Goal: Information Seeking & Learning: Learn about a topic

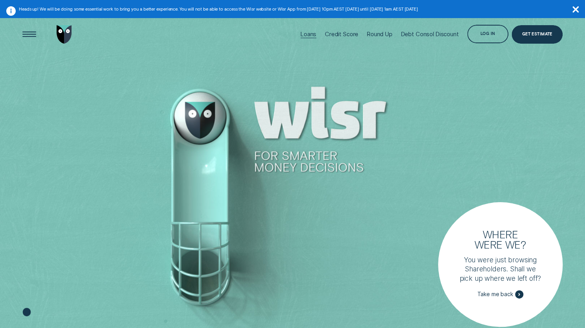
click at [305, 29] on div "Loans" at bounding box center [308, 34] width 16 height 41
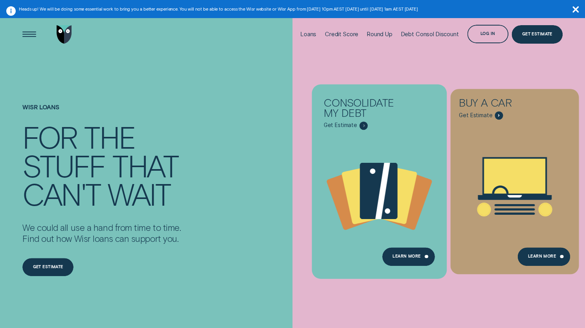
click at [322, 128] on div "Consolidate my debt Get Estimate" at bounding box center [379, 109] width 128 height 40
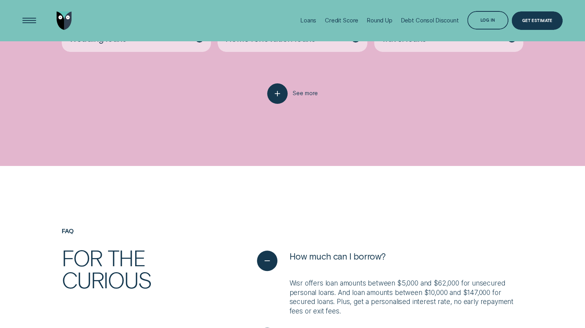
scroll to position [1714, 0]
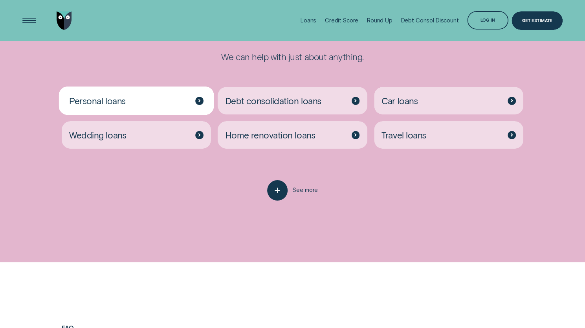
click at [119, 106] on span "Personal loans" at bounding box center [97, 100] width 57 height 11
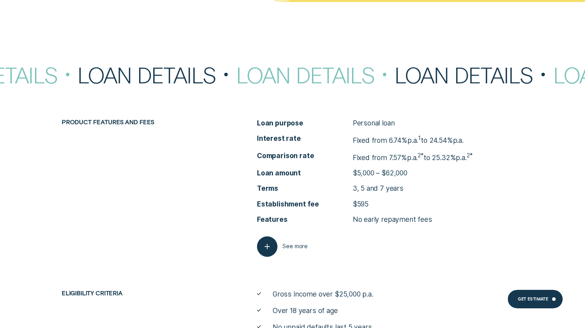
scroll to position [3142, 0]
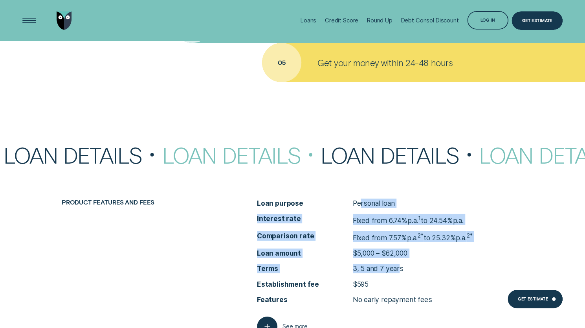
drag, startPoint x: 361, startPoint y: 205, endPoint x: 399, endPoint y: 277, distance: 81.4
click at [399, 276] on ul "Loan purpose Personal loan Interest rate Fixed from 6.74% p.a. 1 to 24.54% p.a.…" at bounding box center [390, 250] width 266 height 105
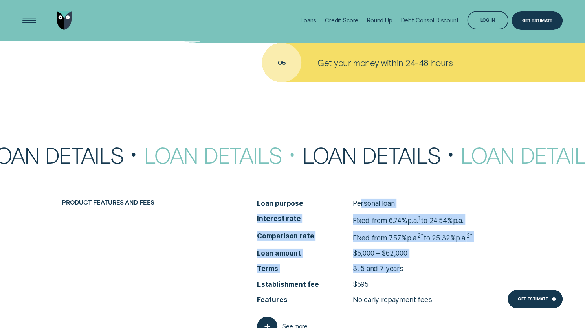
click at [399, 273] on p "3, 5 and 7 years" at bounding box center [378, 268] width 51 height 9
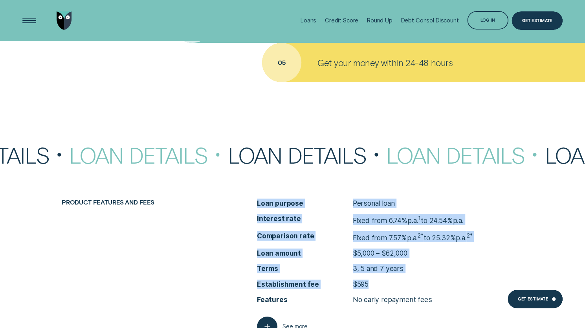
drag, startPoint x: 392, startPoint y: 290, endPoint x: 249, endPoint y: 203, distance: 167.3
click at [252, 205] on div "Product features and fees Loan purpose Personal loan Interest rate Fixed from 6…" at bounding box center [292, 267] width 547 height 138
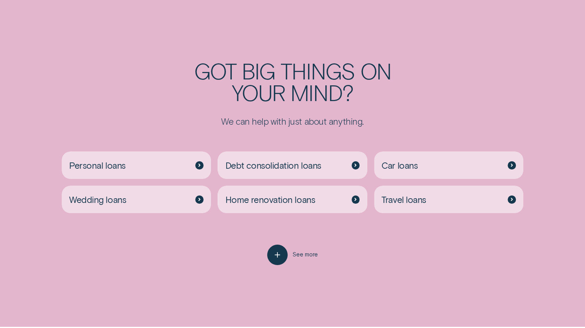
scroll to position [1714, 0]
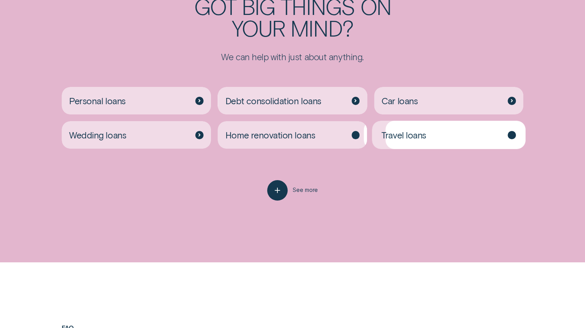
click at [425, 108] on div "Car loans" at bounding box center [448, 100] width 149 height 27
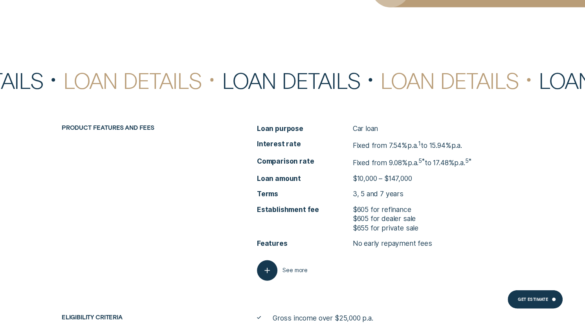
scroll to position [2592, 0]
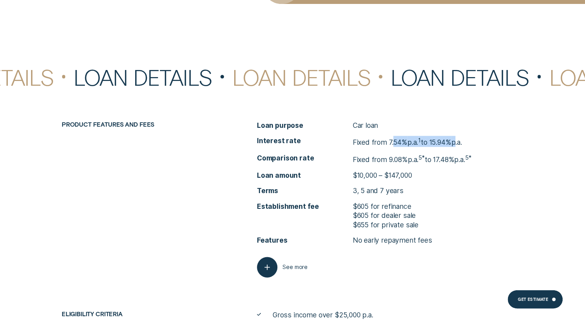
drag, startPoint x: 394, startPoint y: 146, endPoint x: 460, endPoint y: 148, distance: 66.0
click at [460, 146] on p "Fixed from 7.54% p.a. 1 to 15.94% p.a." at bounding box center [407, 141] width 109 height 11
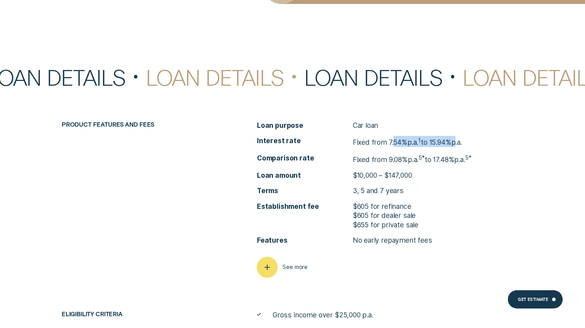
click at [266, 273] on icon "button" at bounding box center [267, 266] width 11 height 12
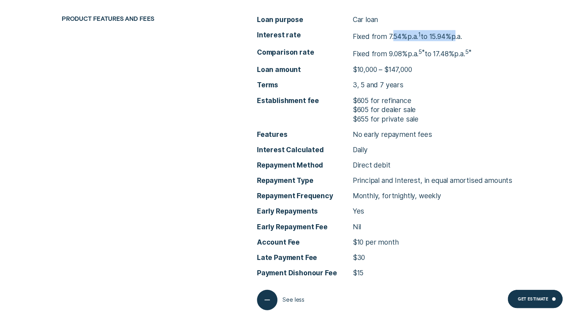
scroll to position [2710, 0]
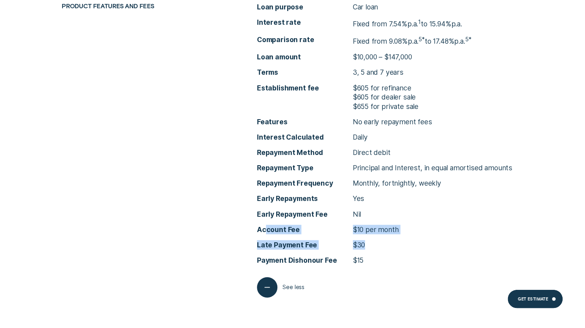
drag, startPoint x: 357, startPoint y: 234, endPoint x: 263, endPoint y: 231, distance: 93.9
click at [263, 231] on ul "Interest Calculated Daily Repayment Method Direct debit Repayment Type Principa…" at bounding box center [390, 198] width 266 height 132
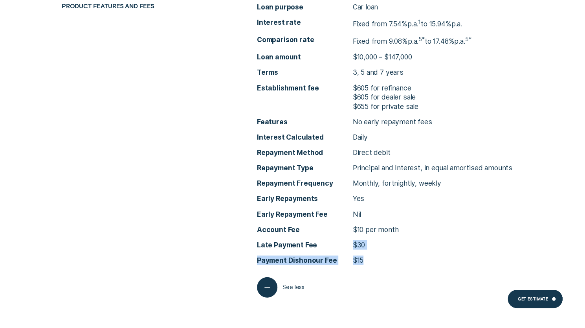
drag, startPoint x: 379, startPoint y: 267, endPoint x: 350, endPoint y: 250, distance: 34.3
click at [350, 250] on ul "Interest Calculated Daily Repayment Method Direct debit Repayment Type Principa…" at bounding box center [390, 198] width 266 height 132
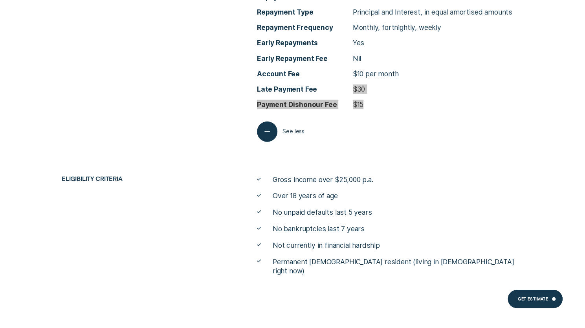
scroll to position [2867, 0]
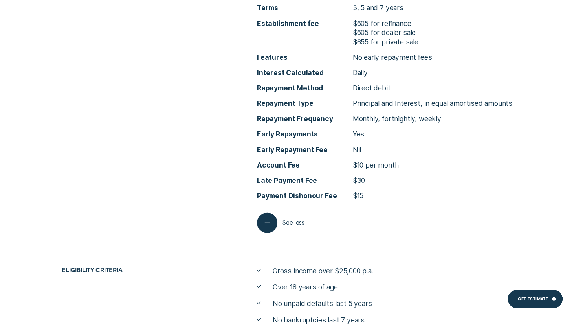
drag, startPoint x: 283, startPoint y: 143, endPoint x: 324, endPoint y: 316, distance: 178.0
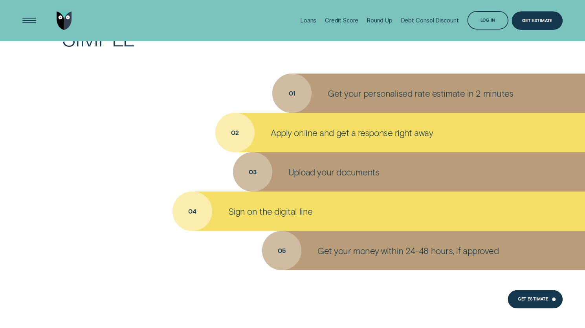
scroll to position [2217, 0]
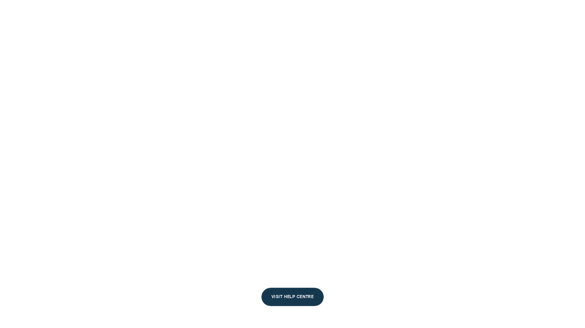
scroll to position [1714, 0]
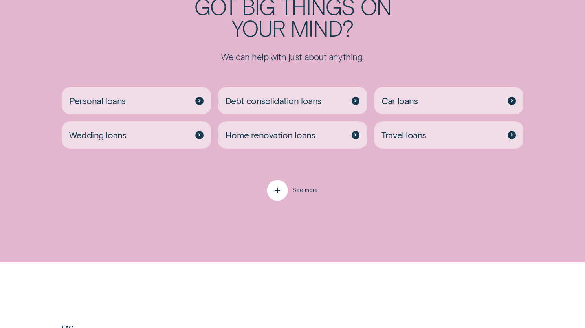
click at [289, 189] on button "See more" at bounding box center [292, 190] width 51 height 20
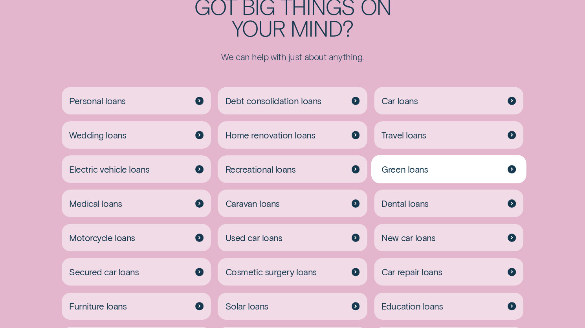
click at [430, 171] on div "Green loans" at bounding box center [448, 168] width 149 height 27
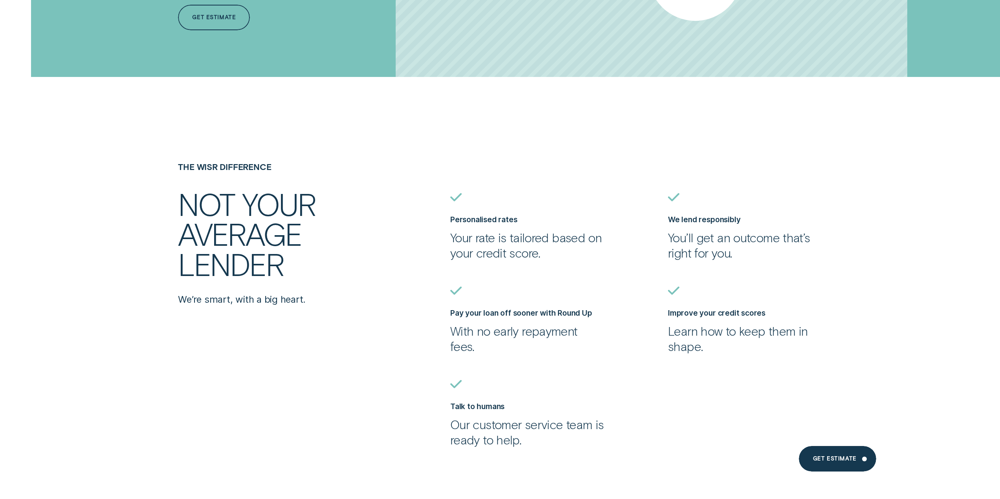
scroll to position [2711, 0]
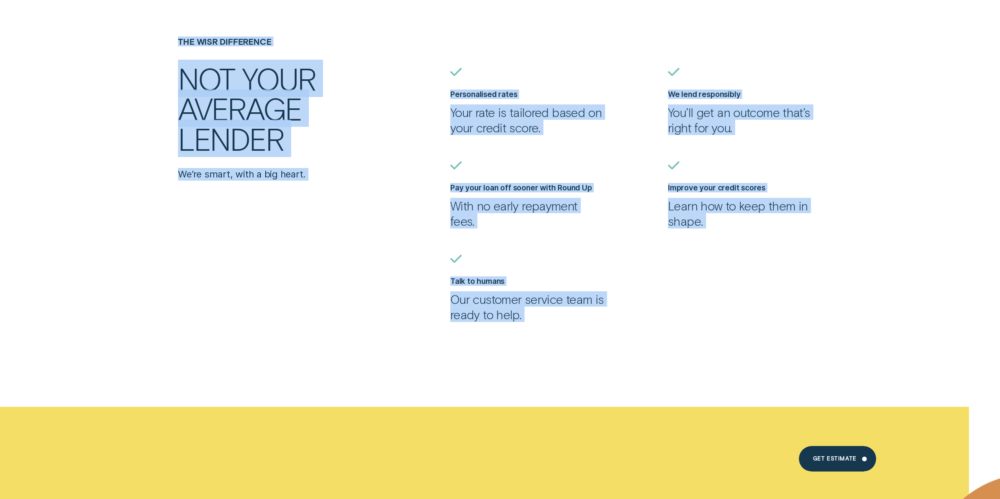
drag, startPoint x: 671, startPoint y: 342, endPoint x: 101, endPoint y: 42, distance: 643.3
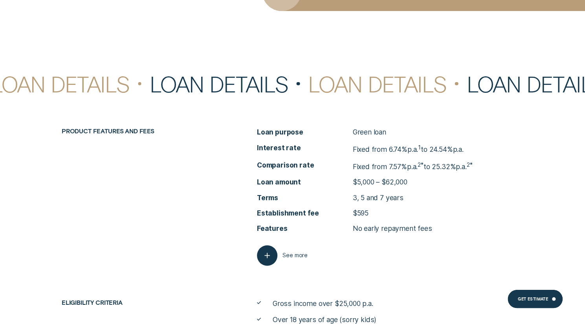
scroll to position [2822, 0]
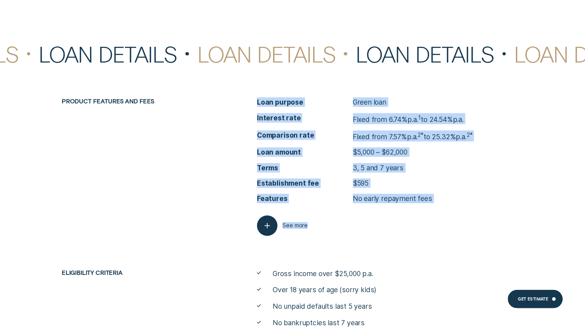
drag, startPoint x: 456, startPoint y: 215, endPoint x: 225, endPoint y: 101, distance: 257.5
click at [225, 101] on div "Product features and fees Loan purpose Green loan Interest rate Fixed from 6.74…" at bounding box center [292, 166] width 547 height 138
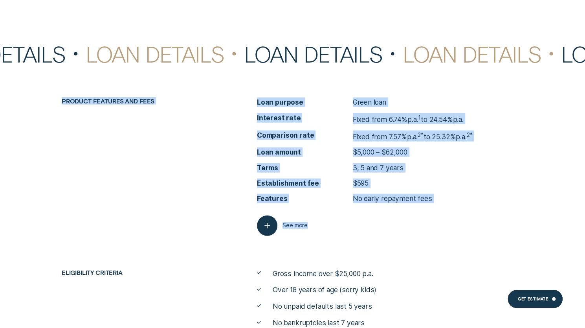
drag, startPoint x: 50, startPoint y: 109, endPoint x: 450, endPoint y: 215, distance: 413.4
click at [450, 215] on div "Product features and fees Loan purpose Green loan Interest rate Fixed from 6.74…" at bounding box center [292, 166] width 547 height 138
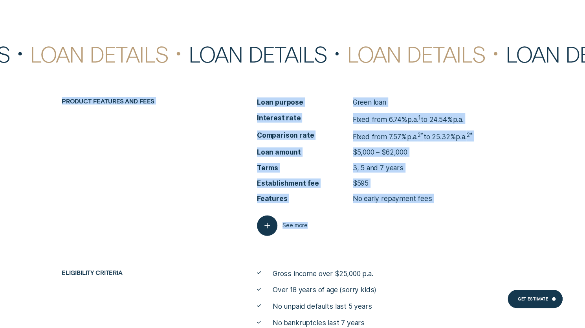
click at [452, 216] on div "Loan purpose Green loan Interest rate Fixed from 6.74% p.a. 1 to 24.54% p.a. Co…" at bounding box center [389, 166] width 273 height 138
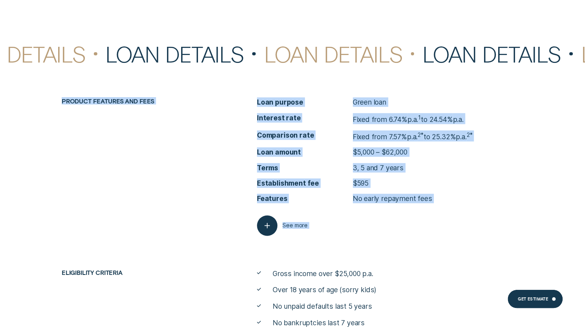
drag, startPoint x: 452, startPoint y: 216, endPoint x: 57, endPoint y: 103, distance: 411.3
click at [57, 103] on div "Product features and fees Loan purpose Green loan Interest rate Fixed from 6.74…" at bounding box center [292, 166] width 547 height 138
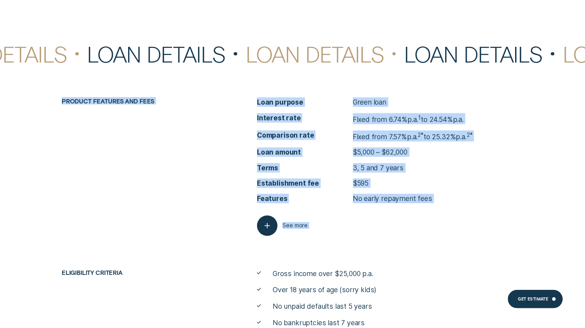
click at [57, 103] on div "Product features and fees Loan purpose Green loan Interest rate Fixed from 6.74…" at bounding box center [292, 166] width 547 height 138
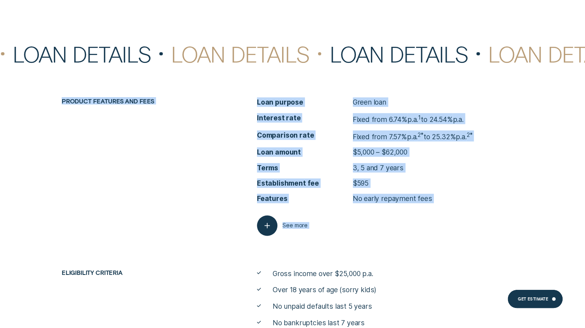
drag, startPoint x: 57, startPoint y: 103, endPoint x: 412, endPoint y: 236, distance: 379.6
click at [412, 236] on div "Product features and fees Loan purpose Green loan Interest rate Fixed from 6.74…" at bounding box center [292, 166] width 547 height 138
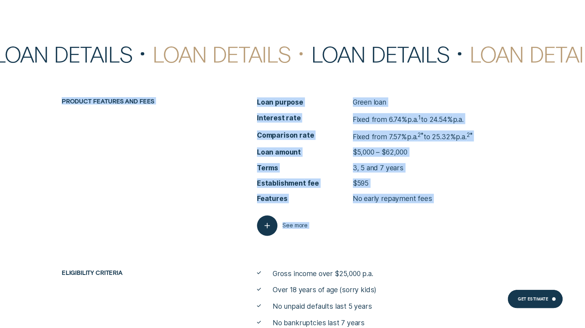
click at [417, 236] on div "Loan purpose Green loan Interest rate Fixed from 6.74% p.a. 1 to 24.54% p.a. Co…" at bounding box center [389, 166] width 273 height 138
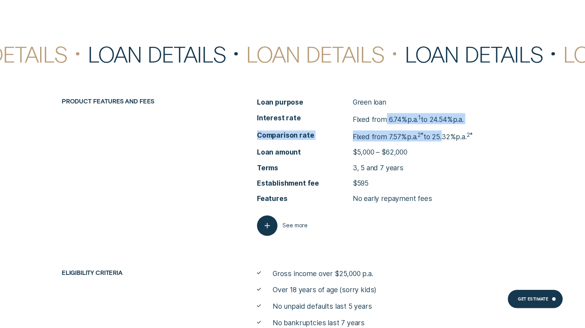
drag, startPoint x: 384, startPoint y: 114, endPoint x: 442, endPoint y: 128, distance: 59.7
click at [442, 128] on ul "Loan purpose Green loan Interest rate Fixed from 6.74% p.a. 1 to 24.54% p.a. Co…" at bounding box center [390, 149] width 266 height 105
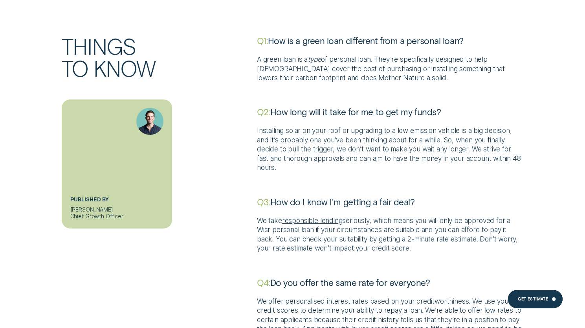
scroll to position [3294, 0]
